Goal: Task Accomplishment & Management: Use online tool/utility

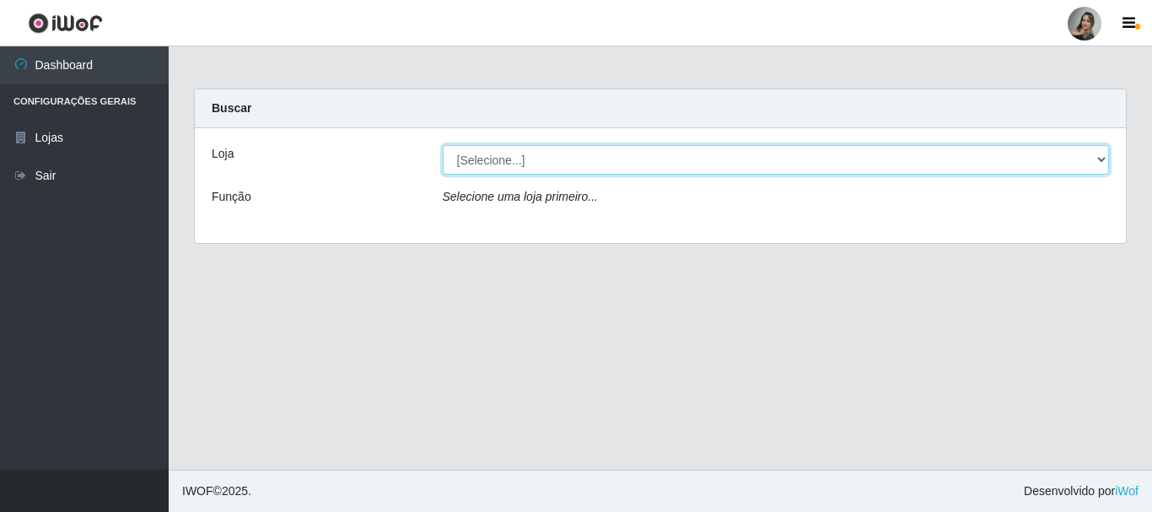
click at [1105, 165] on select "[Selecione...] Supermercado Sao Francisco - Amarante" at bounding box center [776, 160] width 667 height 30
select select "383"
click at [443, 145] on select "[Selecione...] Supermercado Sao Francisco - Amarante" at bounding box center [776, 160] width 667 height 30
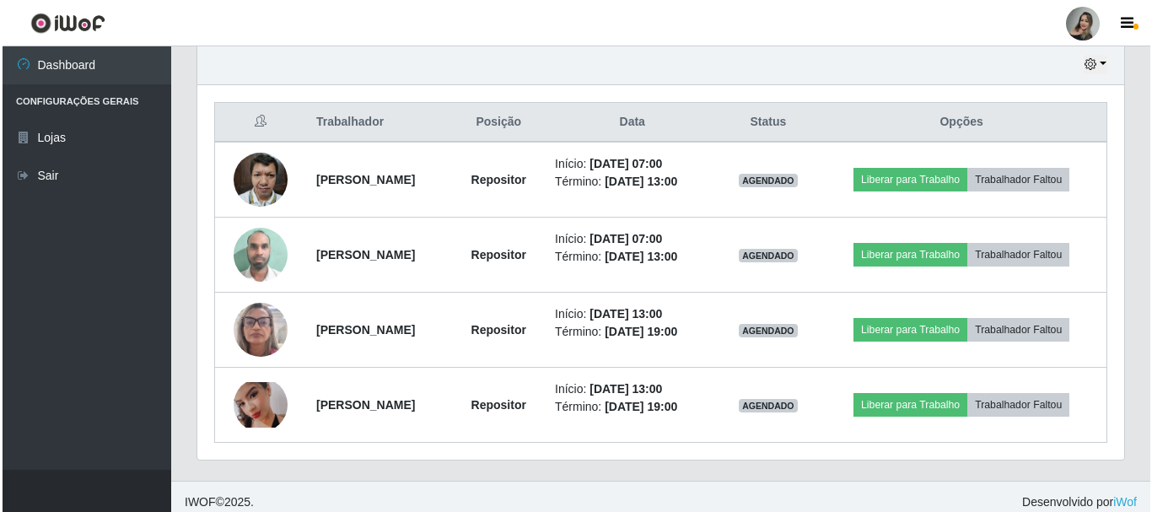
scroll to position [608, 0]
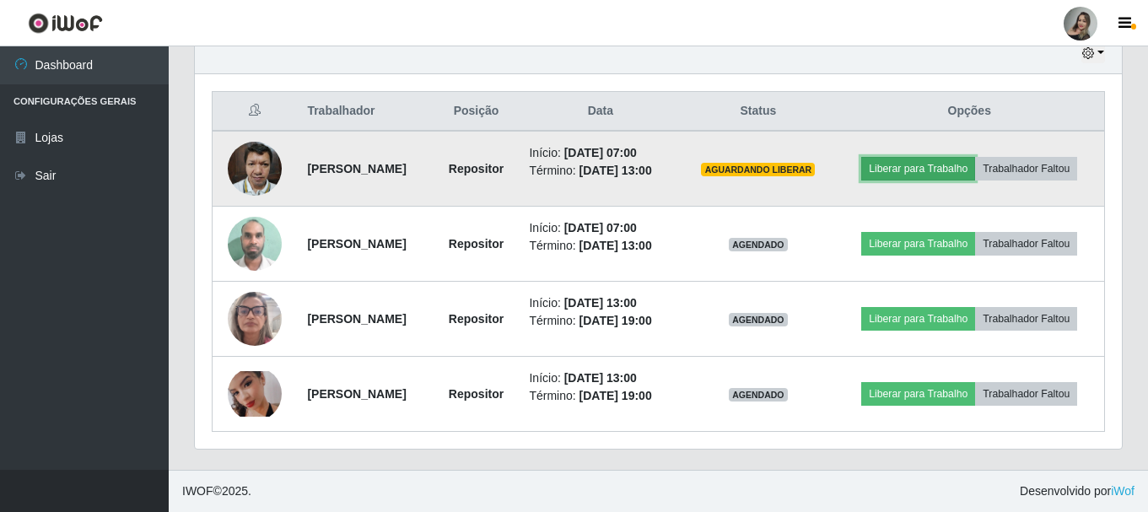
click at [927, 166] on button "Liberar para Trabalho" at bounding box center [918, 169] width 114 height 24
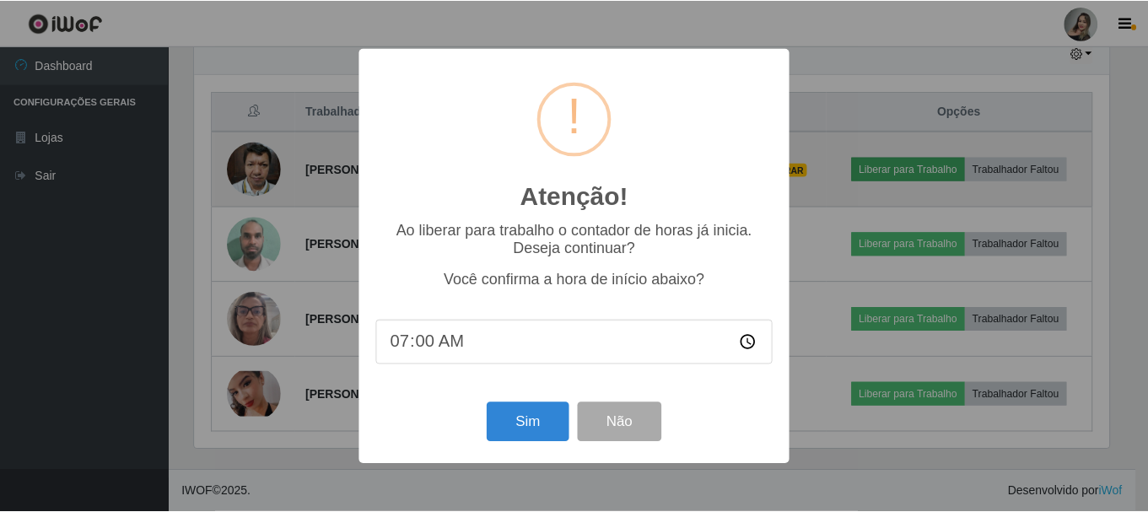
scroll to position [350, 918]
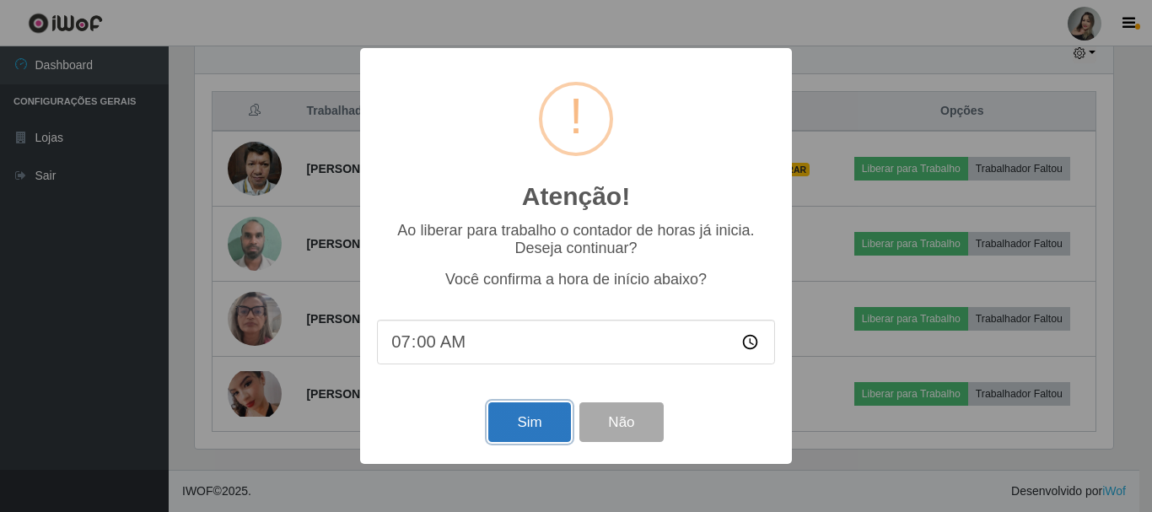
click at [528, 417] on button "Sim" at bounding box center [529, 422] width 82 height 40
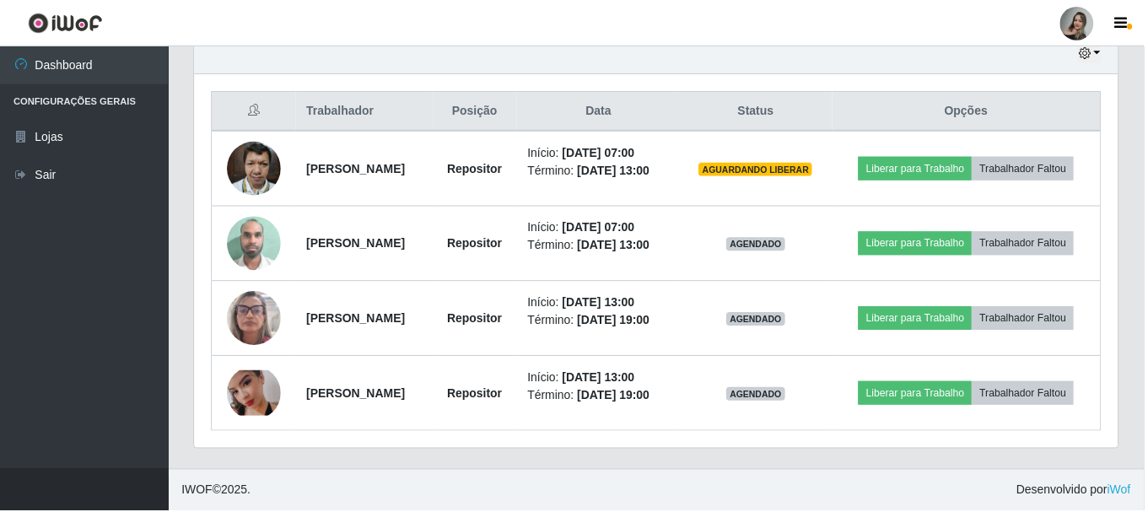
scroll to position [308, 0]
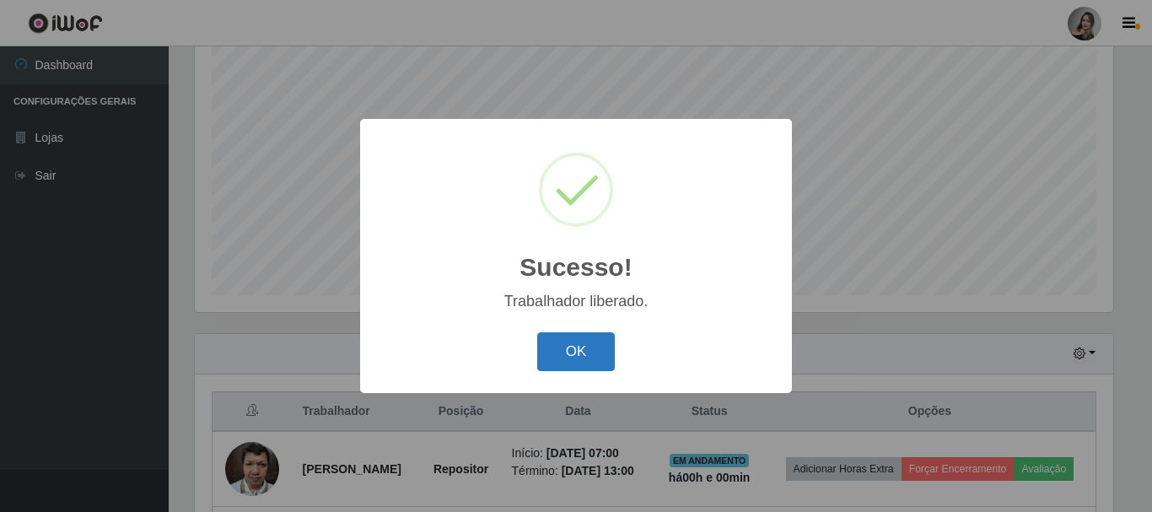
click at [568, 358] on button "OK" at bounding box center [576, 352] width 78 height 40
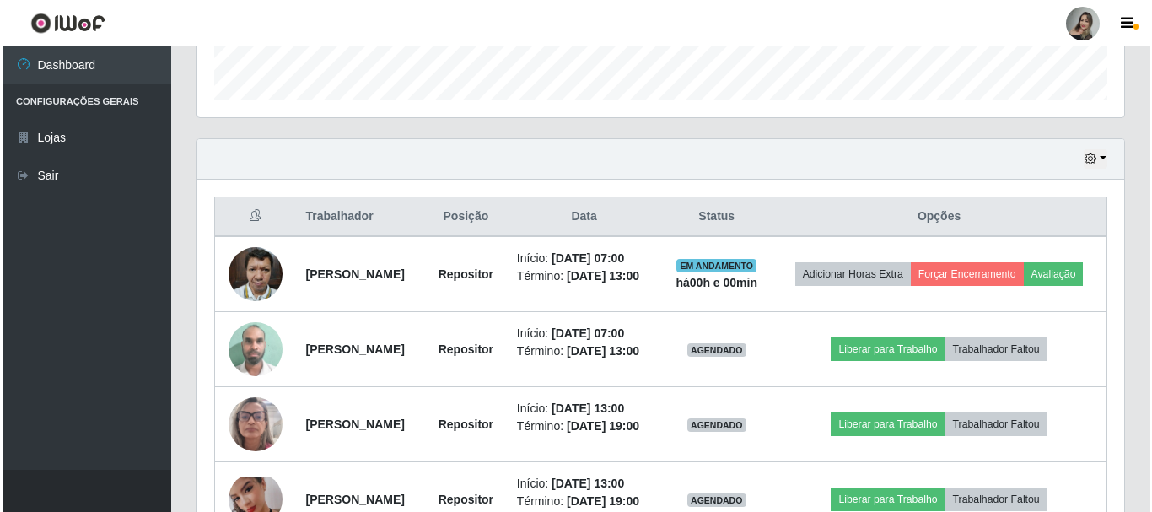
scroll to position [520, 0]
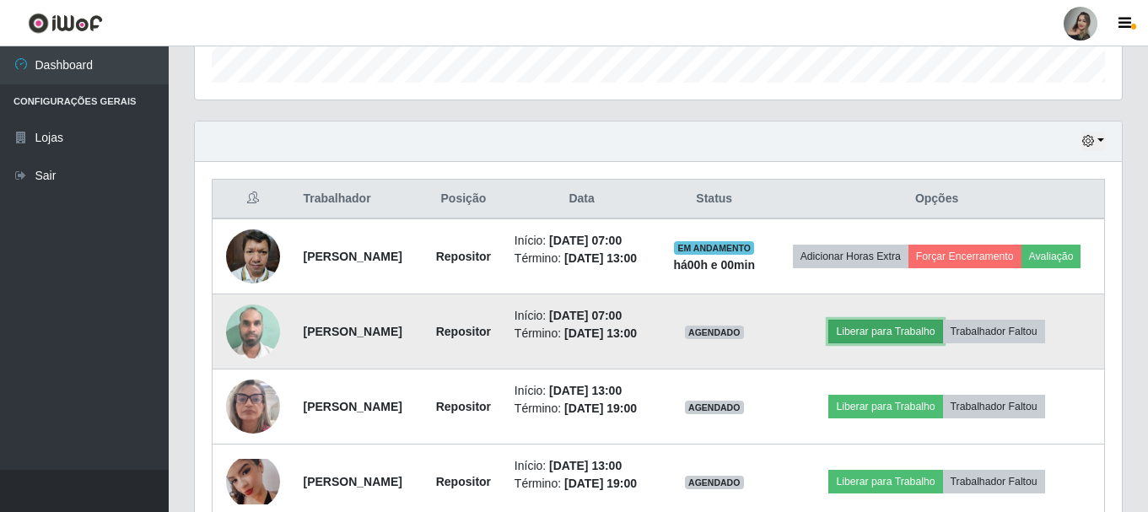
click at [912, 343] on button "Liberar para Trabalho" at bounding box center [885, 332] width 114 height 24
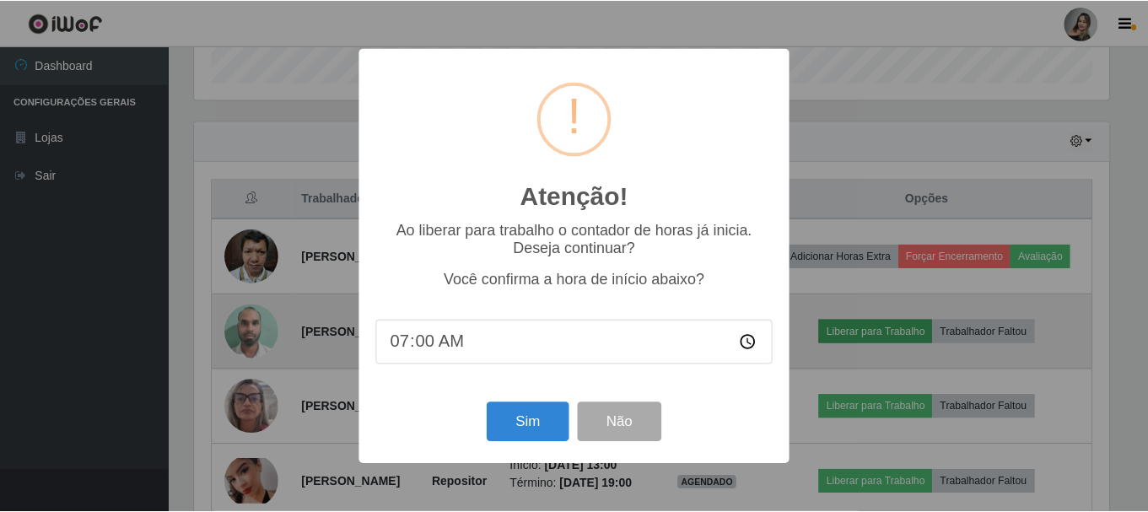
scroll to position [350, 918]
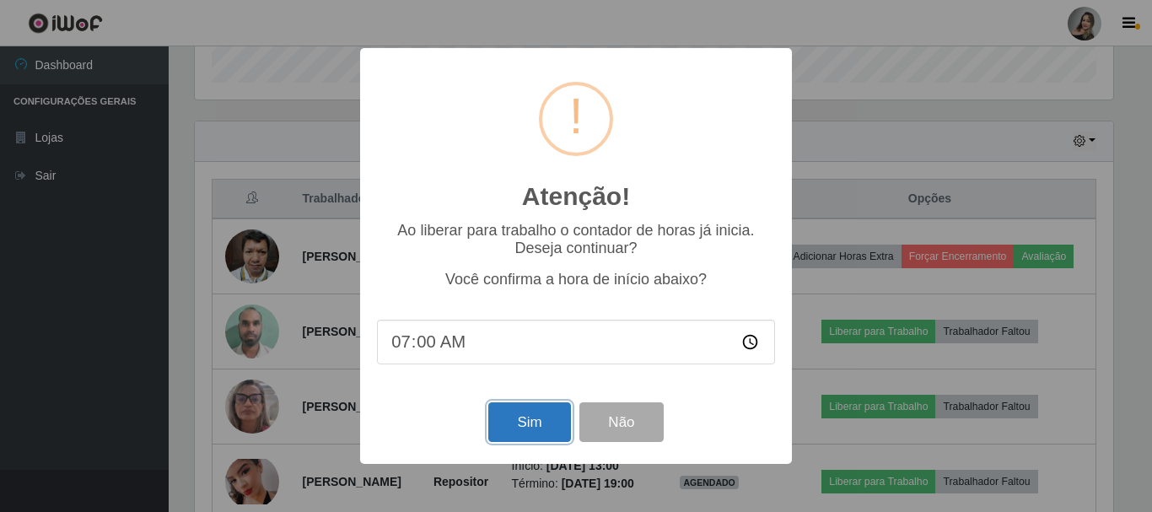
click at [502, 427] on button "Sim" at bounding box center [529, 422] width 82 height 40
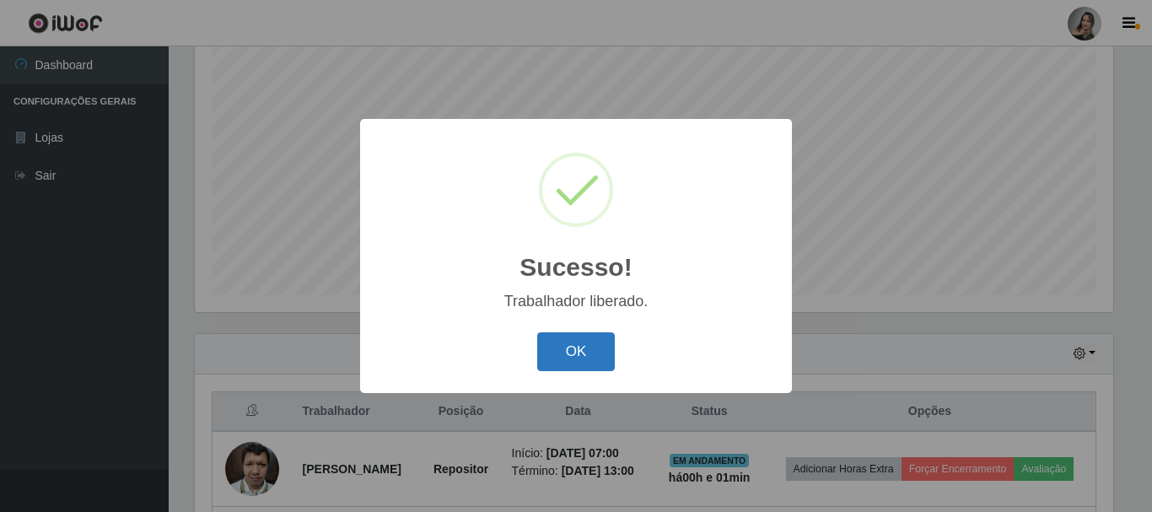
click at [547, 362] on button "OK" at bounding box center [576, 352] width 78 height 40
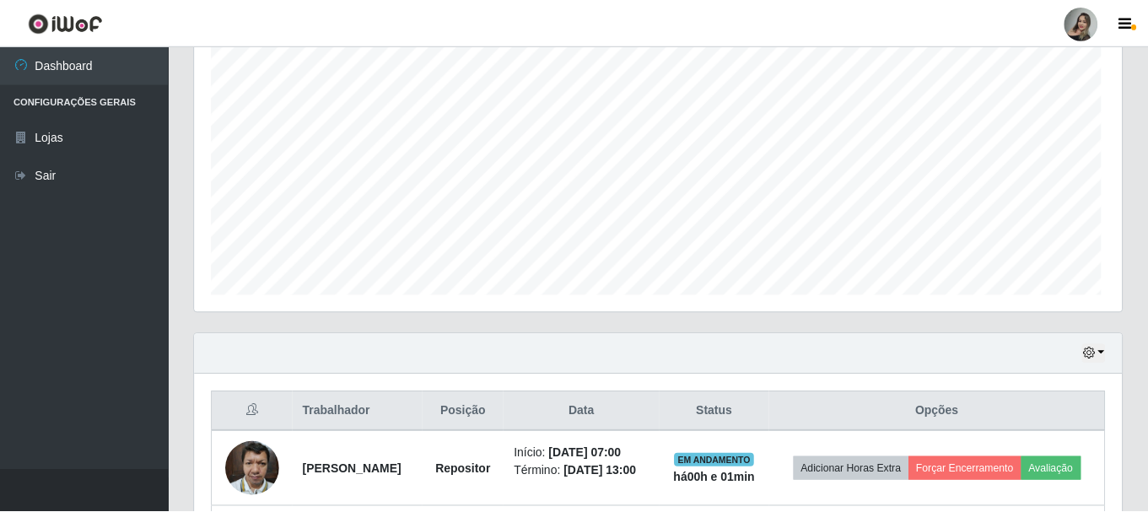
scroll to position [350, 927]
